Goal: Task Accomplishment & Management: Complete application form

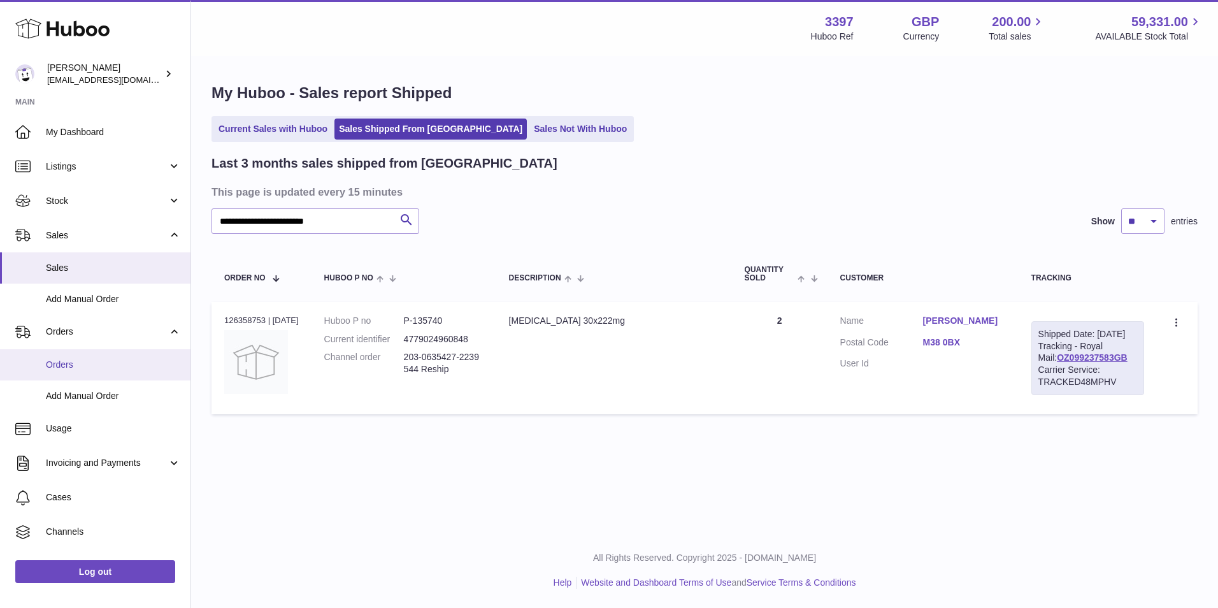
click at [71, 359] on span "Orders" at bounding box center [113, 365] width 135 height 12
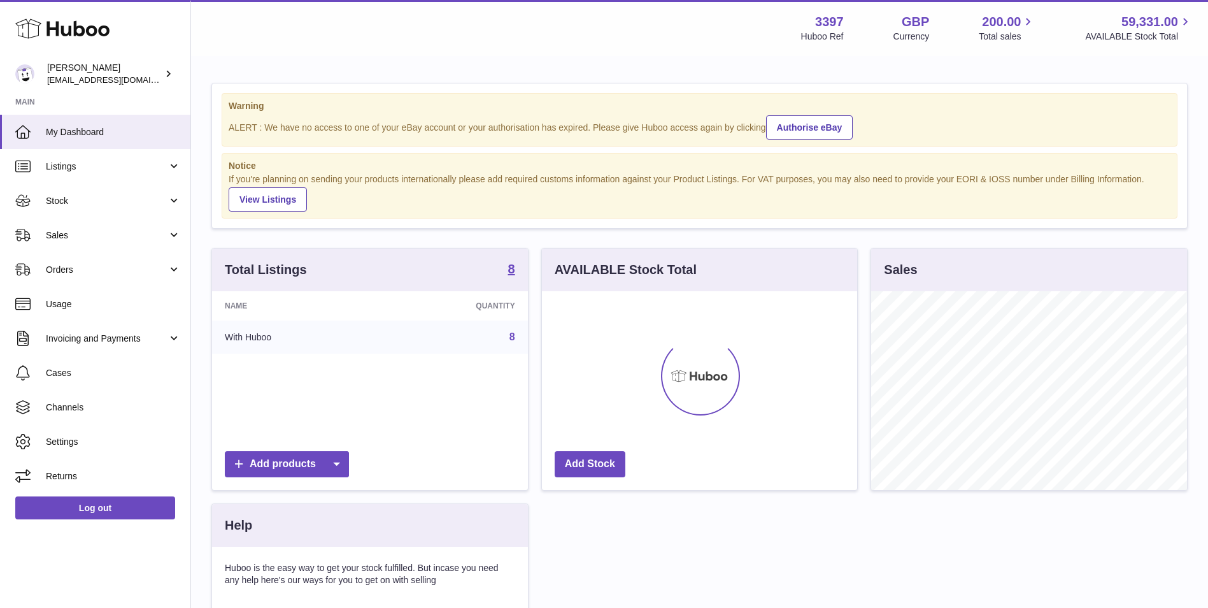
scroll to position [199, 315]
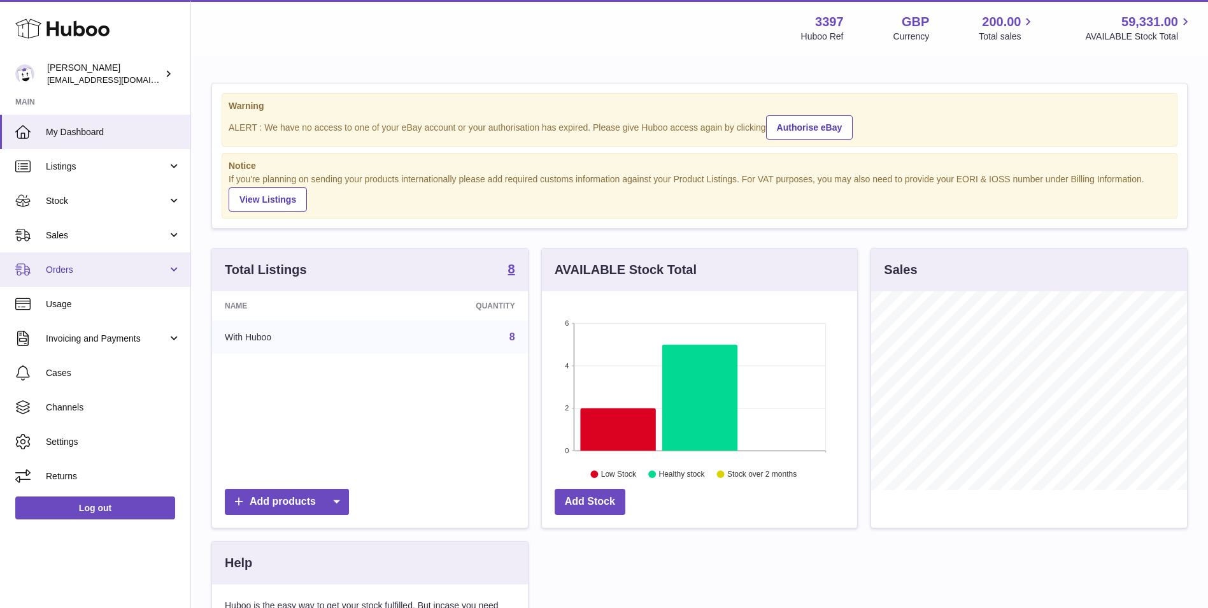
click at [66, 266] on span "Orders" at bounding box center [107, 270] width 122 height 12
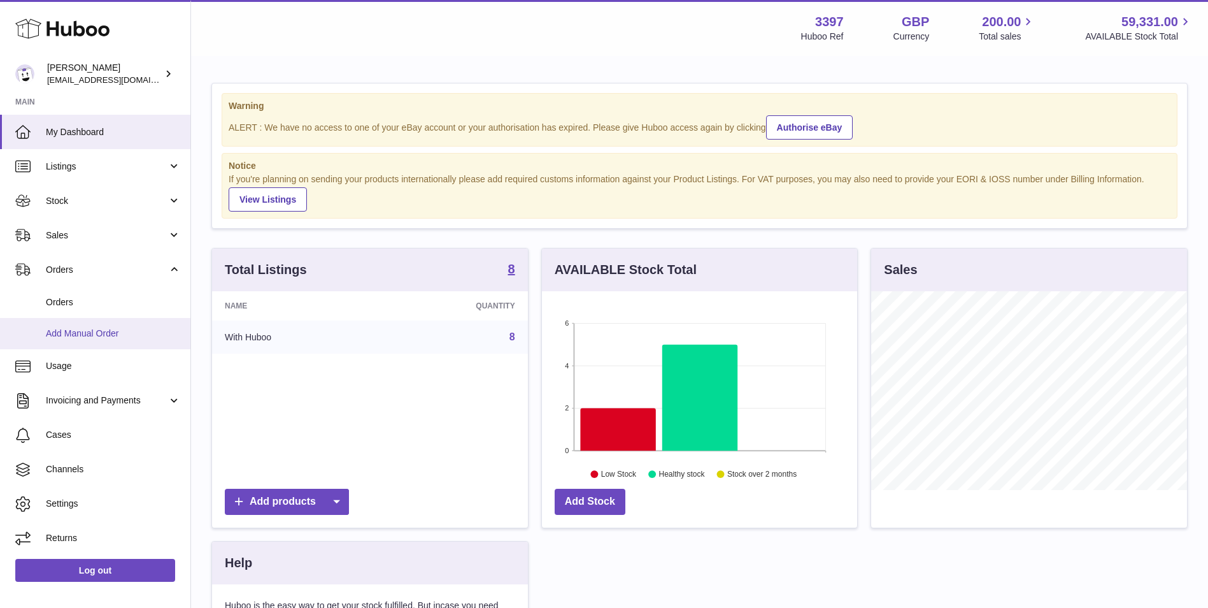
click at [71, 332] on span "Add Manual Order" at bounding box center [113, 333] width 135 height 12
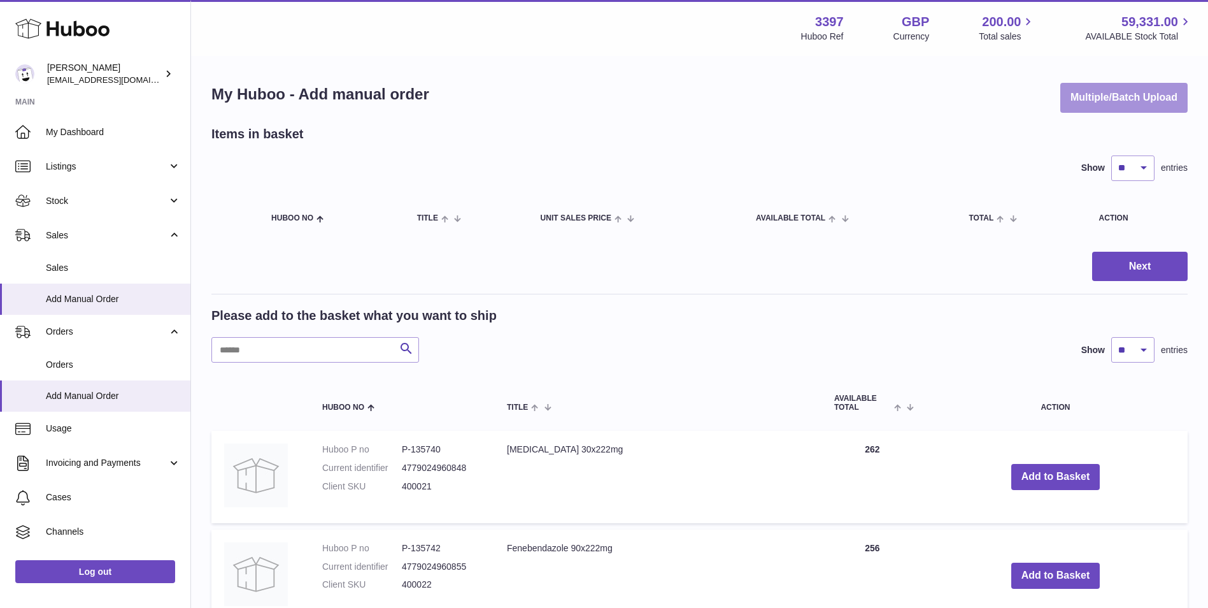
click at [1104, 96] on button "Multiple/Batch Upload" at bounding box center [1123, 98] width 127 height 30
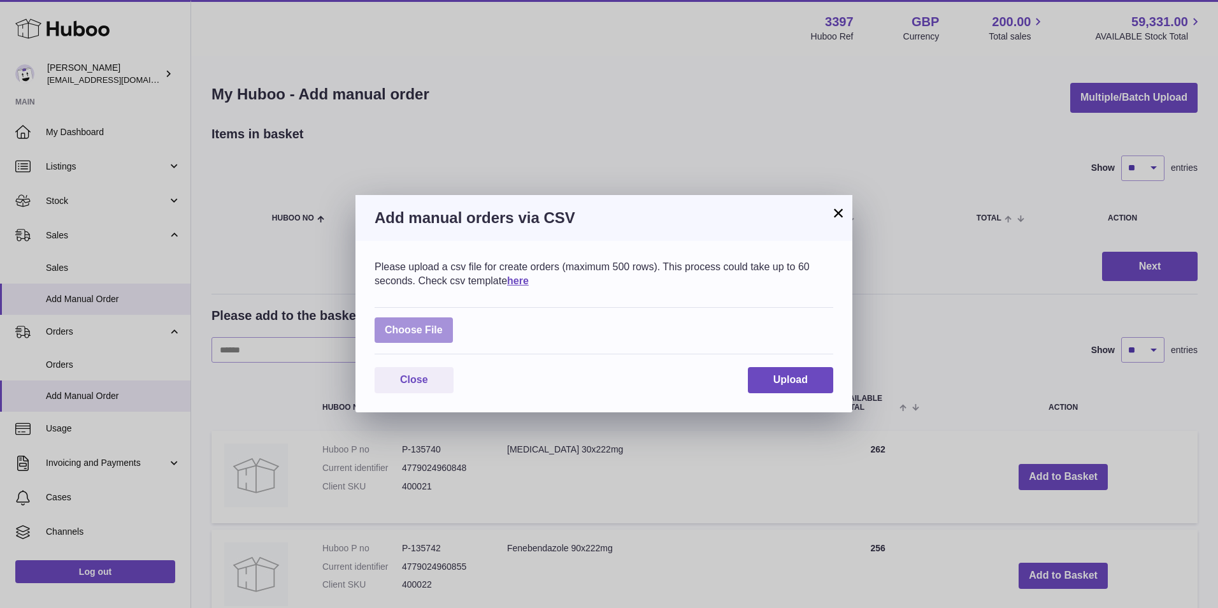
click at [425, 333] on label at bounding box center [414, 330] width 78 height 26
click at [443, 324] on input "file" at bounding box center [443, 324] width 1 height 1
type input "**********"
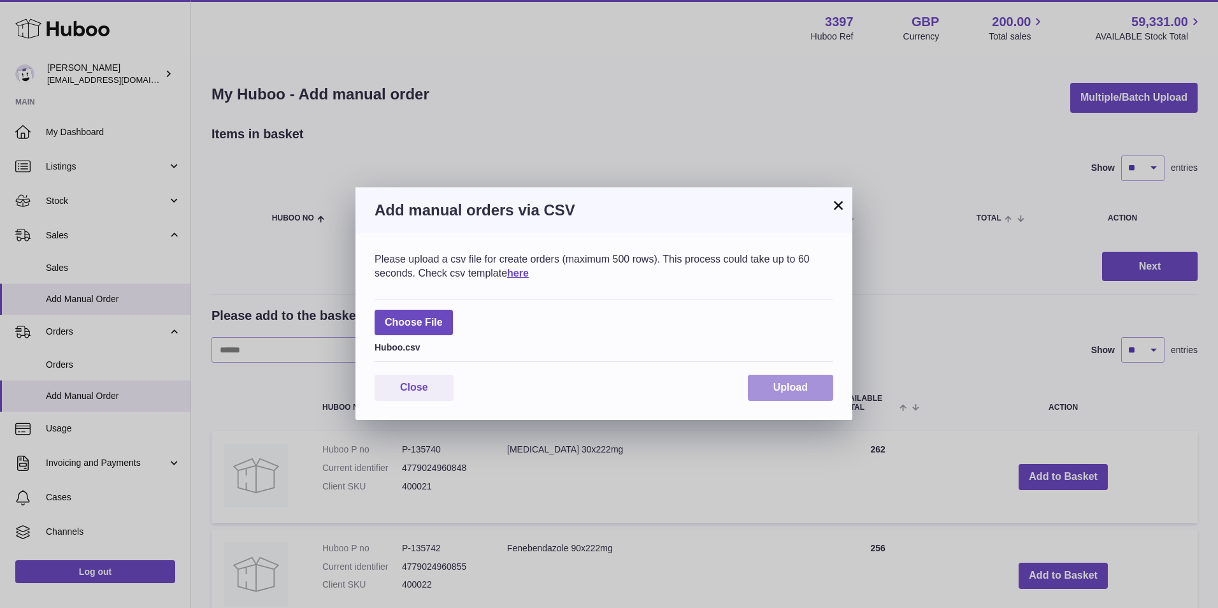
click at [783, 392] on span "Upload" at bounding box center [790, 387] width 34 height 11
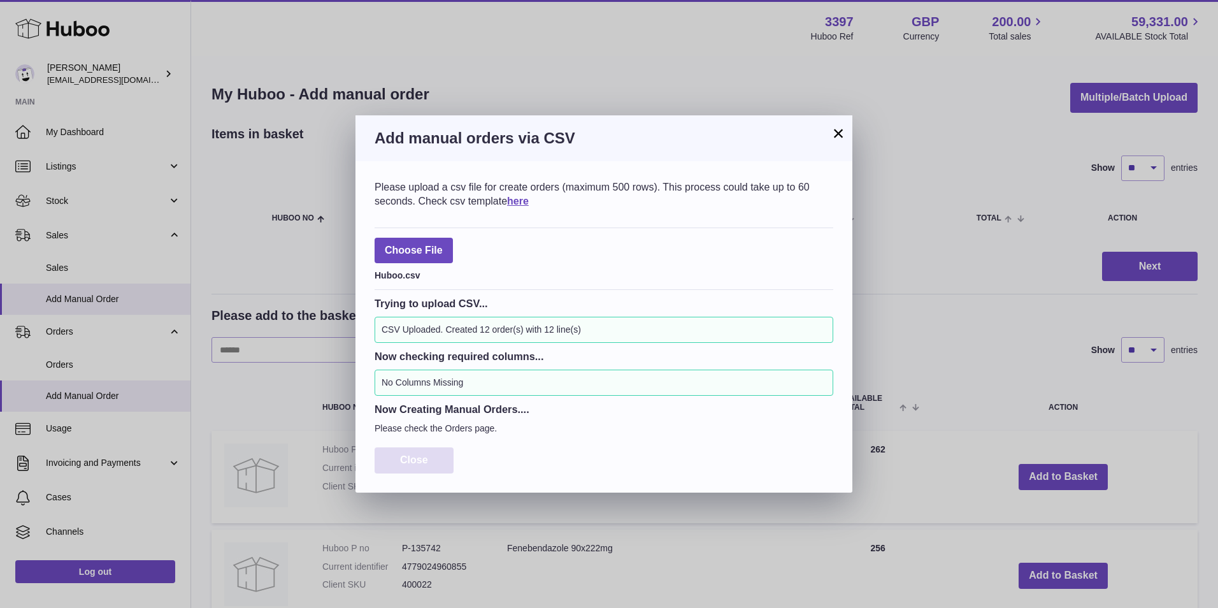
click at [420, 468] on button "Close" at bounding box center [414, 460] width 79 height 26
